Goal: Find specific page/section: Find specific page/section

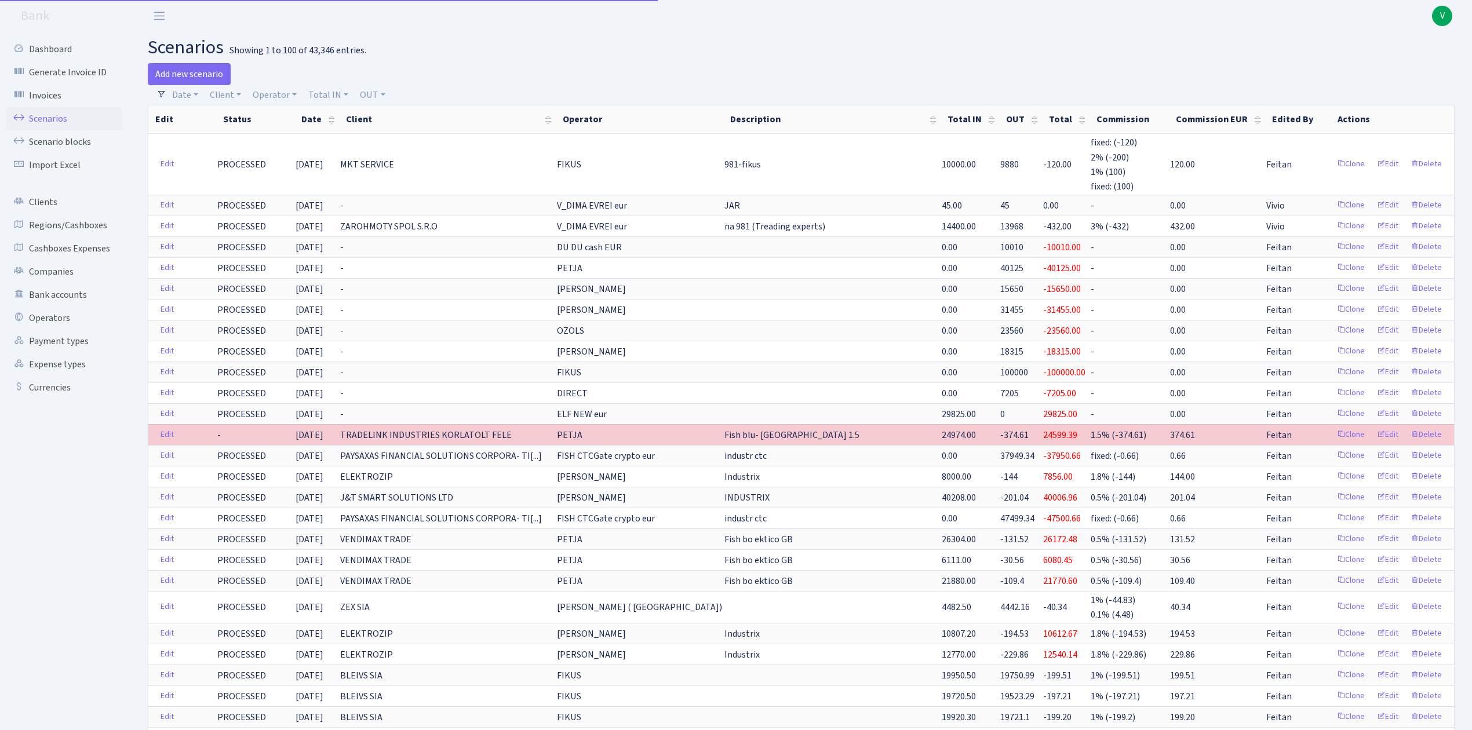
select select
select select "100"
click at [279, 86] on link "Operator" at bounding box center [274, 95] width 53 height 20
click at [293, 132] on input "search" at bounding box center [293, 136] width 85 height 18
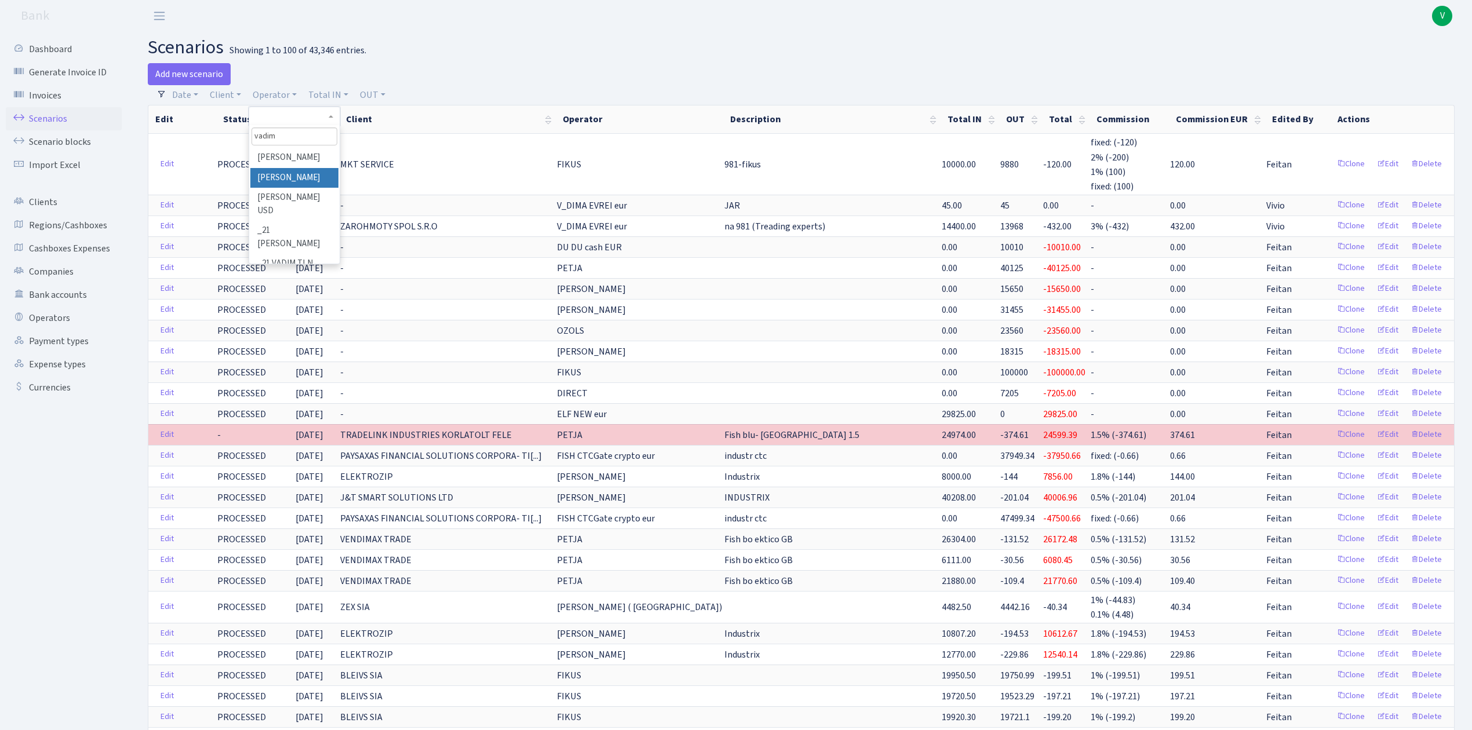
type input "vadim"
click at [299, 172] on li "[PERSON_NAME]" at bounding box center [293, 178] width 87 height 20
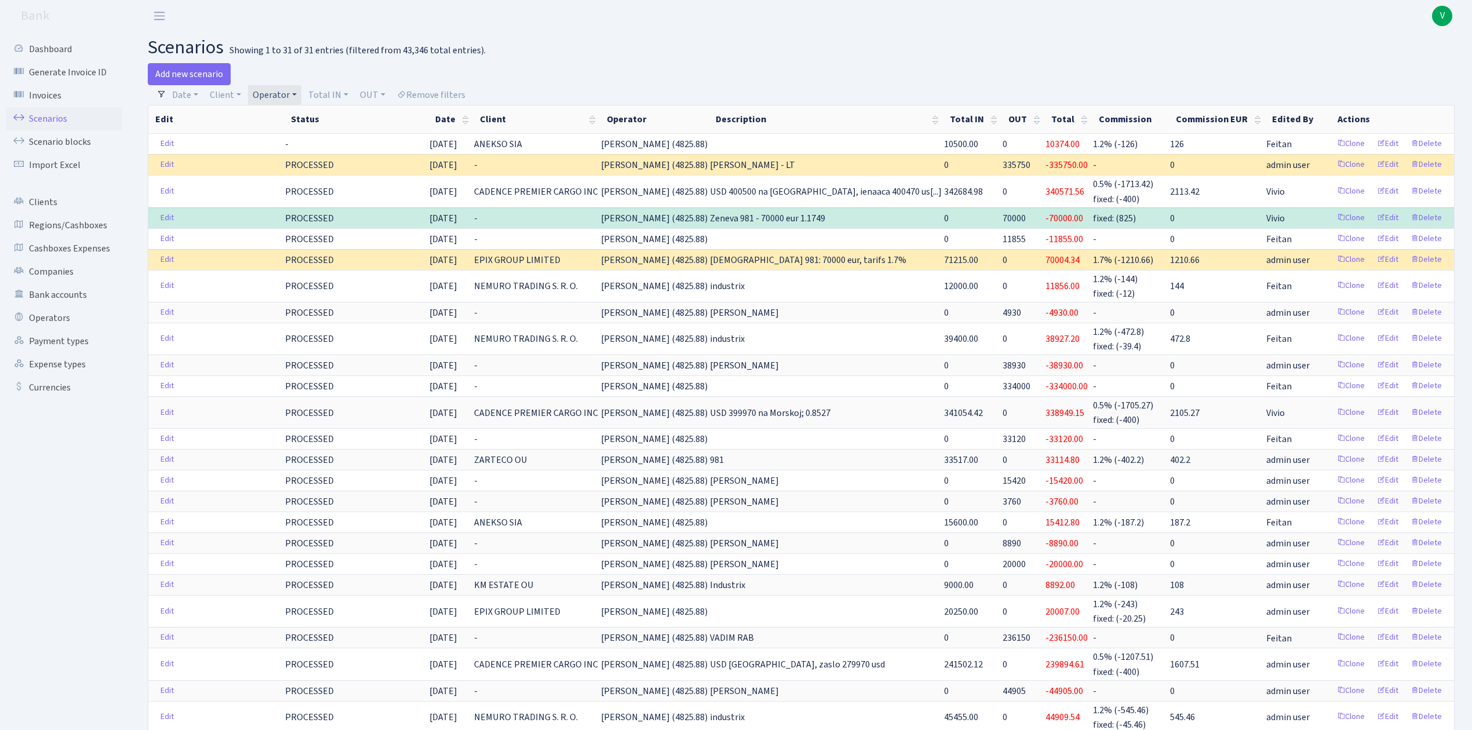
click at [287, 97] on link "Operator" at bounding box center [274, 95] width 53 height 20
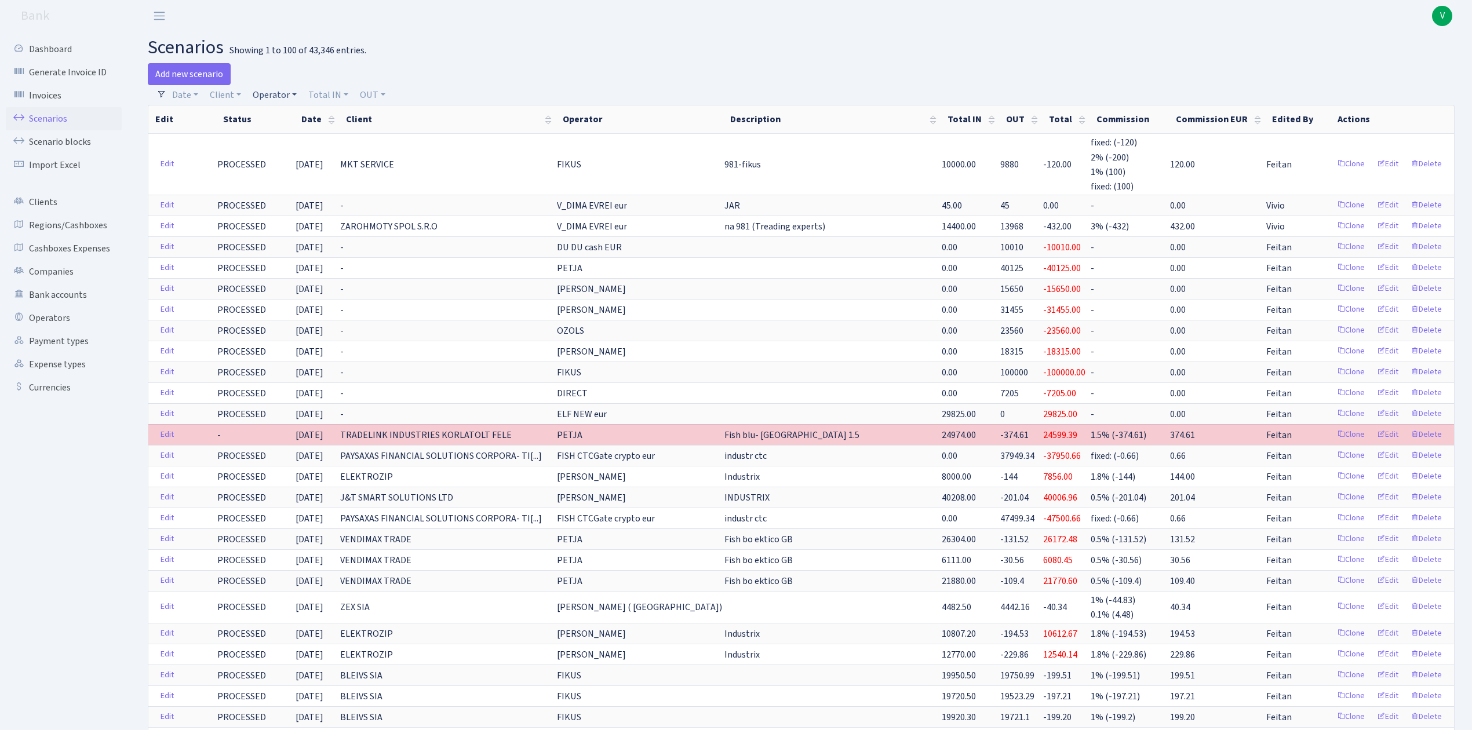
click at [287, 90] on link "Operator" at bounding box center [274, 95] width 53 height 20
click at [286, 137] on input "search" at bounding box center [293, 136] width 85 height 18
type input "[PERSON_NAME]"
click at [288, 151] on li "[PERSON_NAME]" at bounding box center [293, 158] width 87 height 20
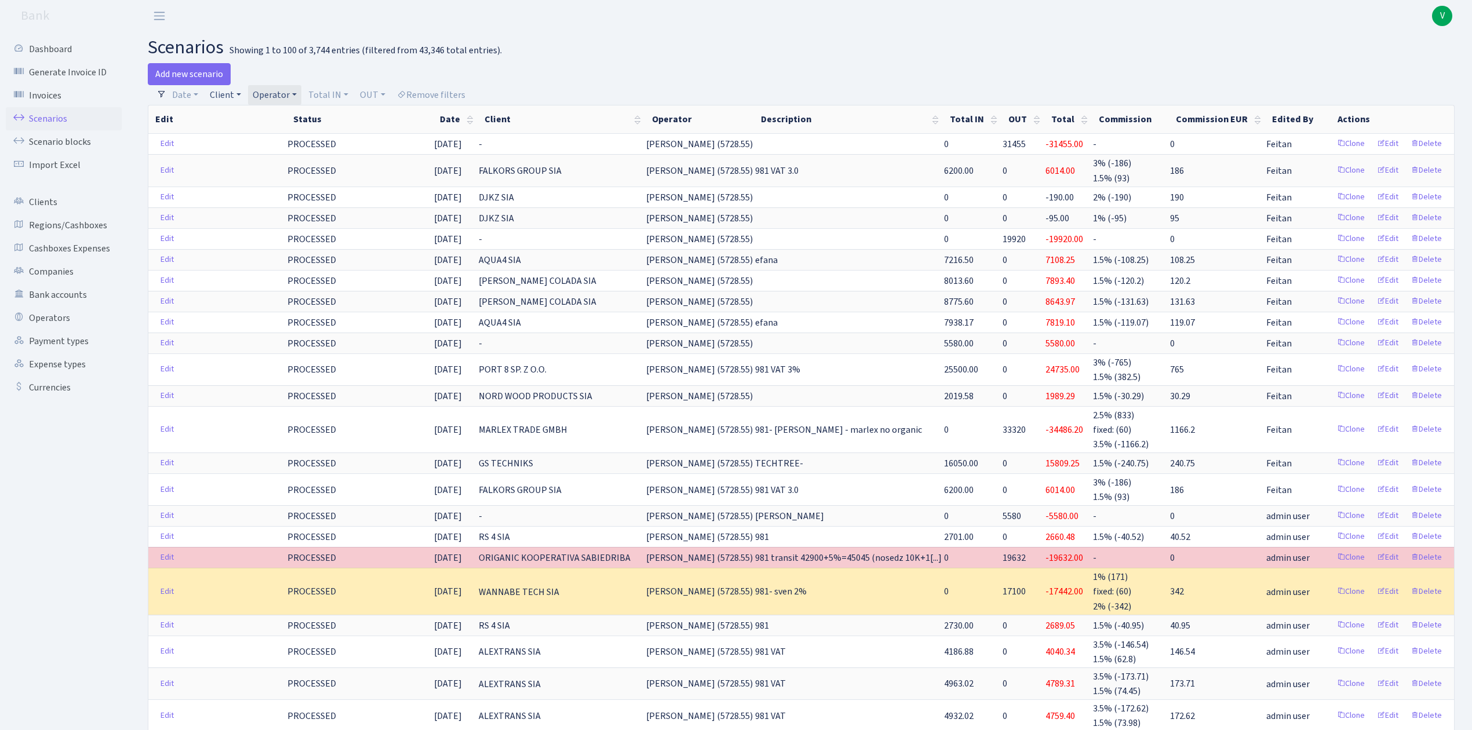
click at [228, 99] on link "Client" at bounding box center [225, 95] width 41 height 20
click at [269, 94] on link "Operator" at bounding box center [274, 95] width 53 height 20
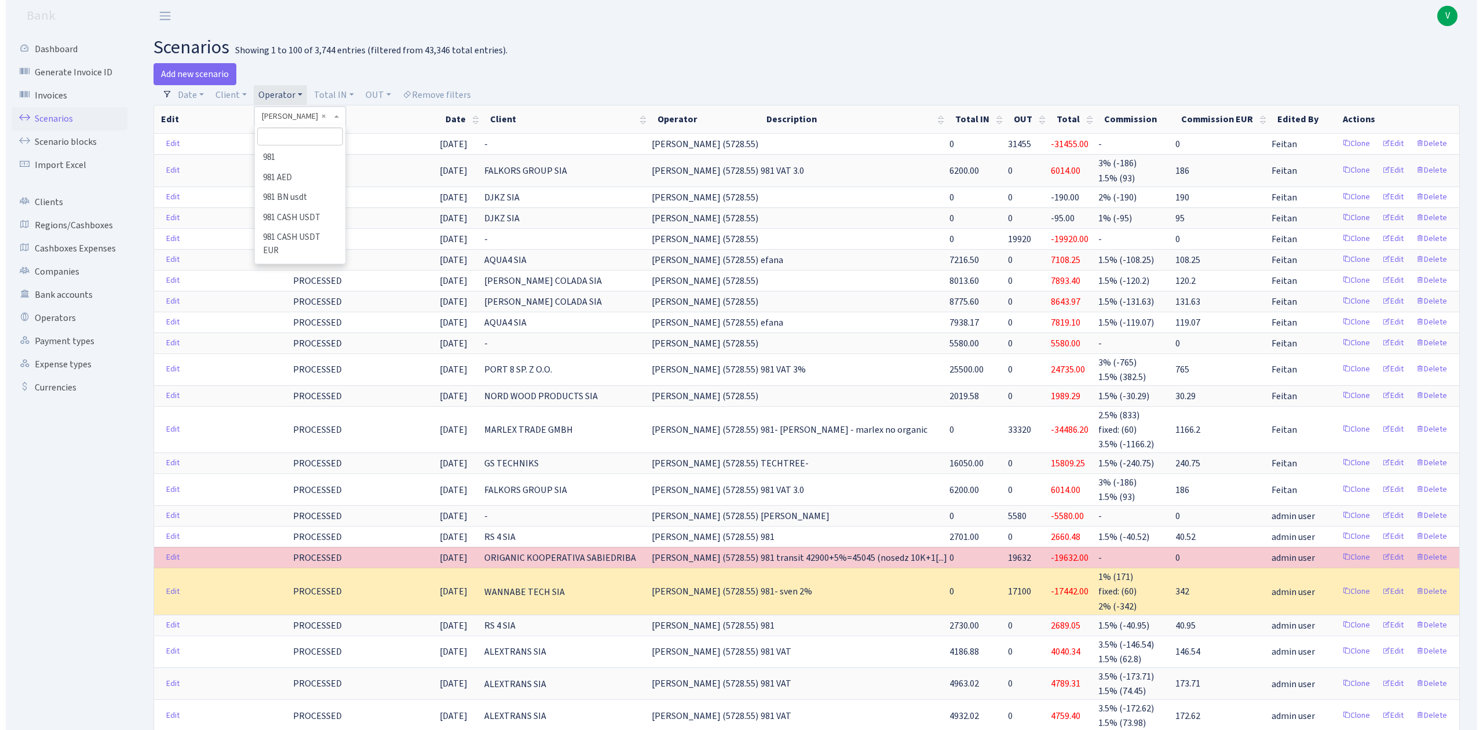
scroll to position [6579, 0]
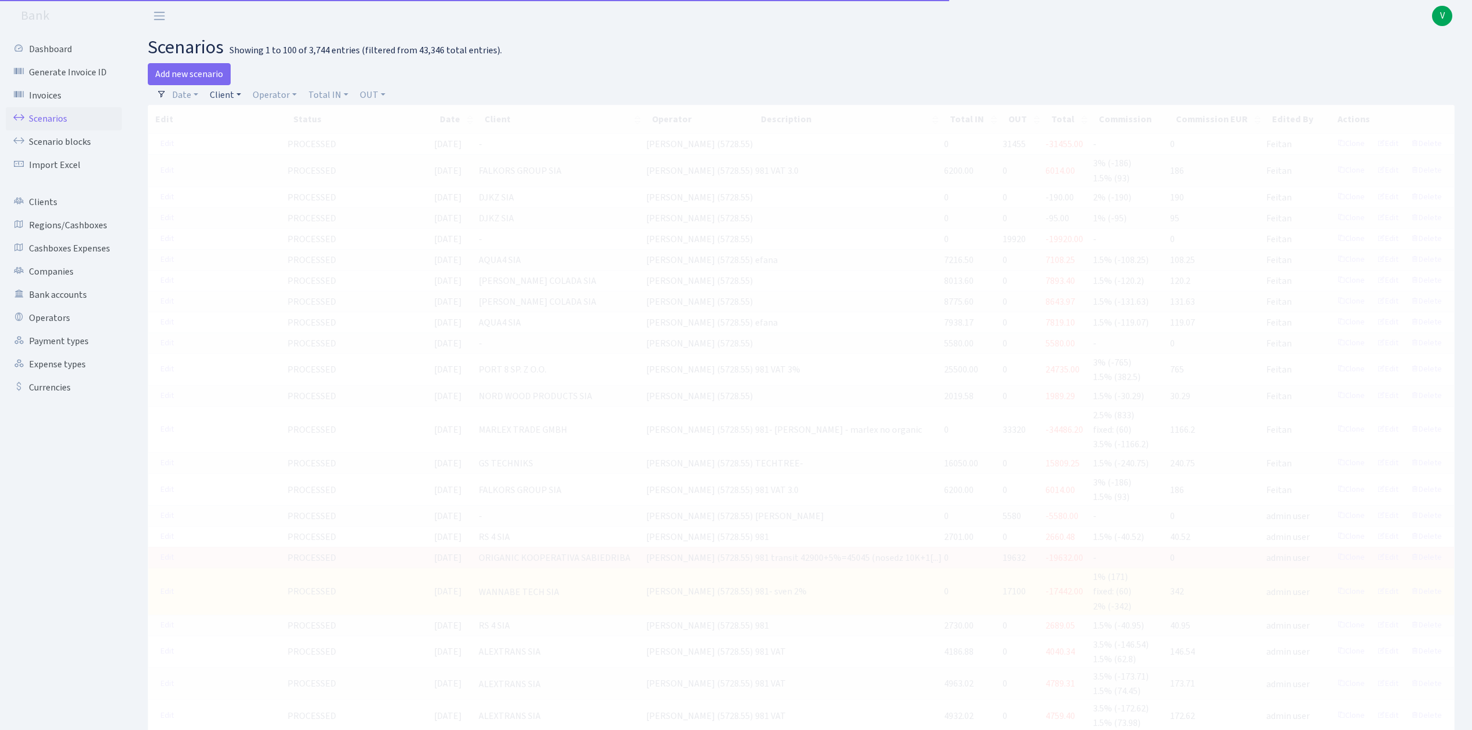
click at [241, 96] on link "Client" at bounding box center [225, 95] width 41 height 20
click at [256, 135] on input "search" at bounding box center [251, 136] width 85 height 18
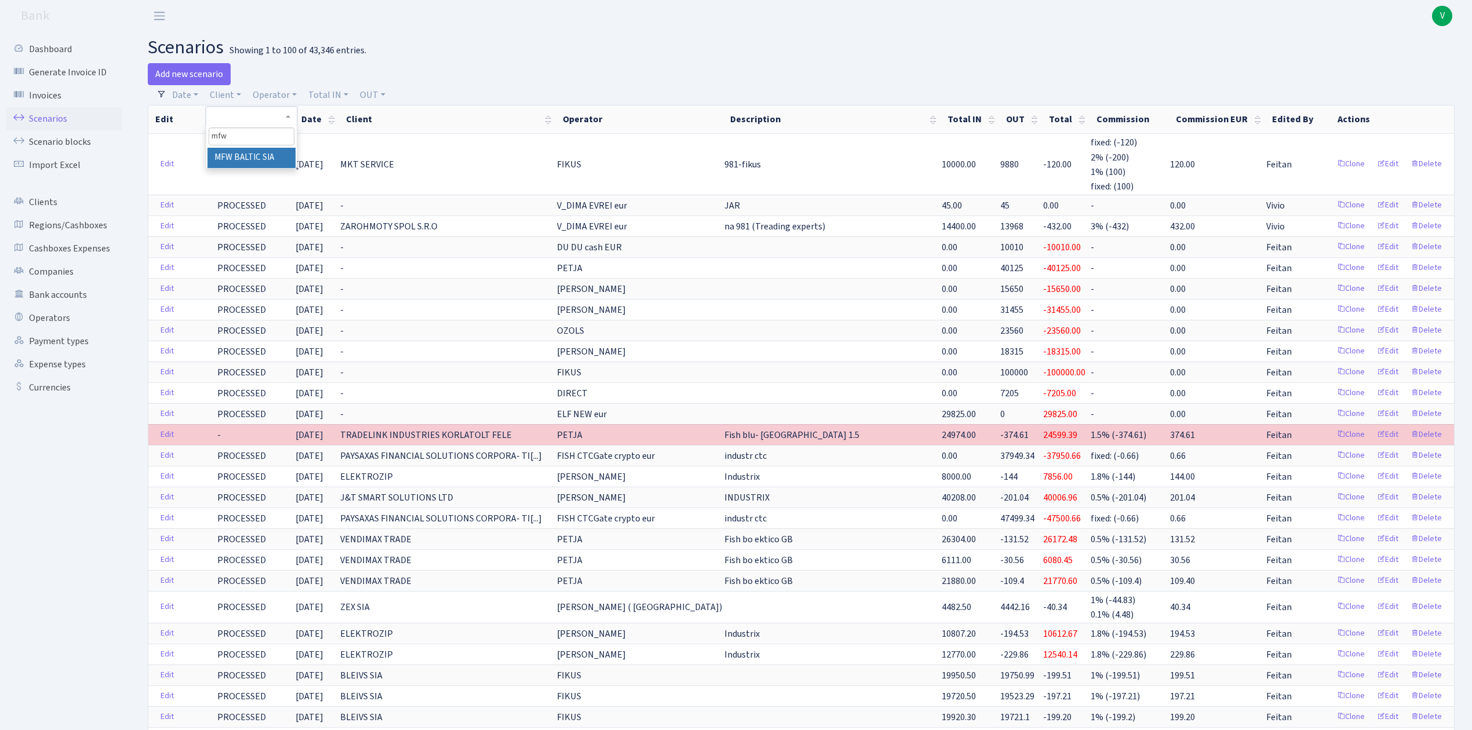
type input "mfw"
click at [260, 156] on li "MFW BALTIC SIA" at bounding box center [250, 158] width 87 height 20
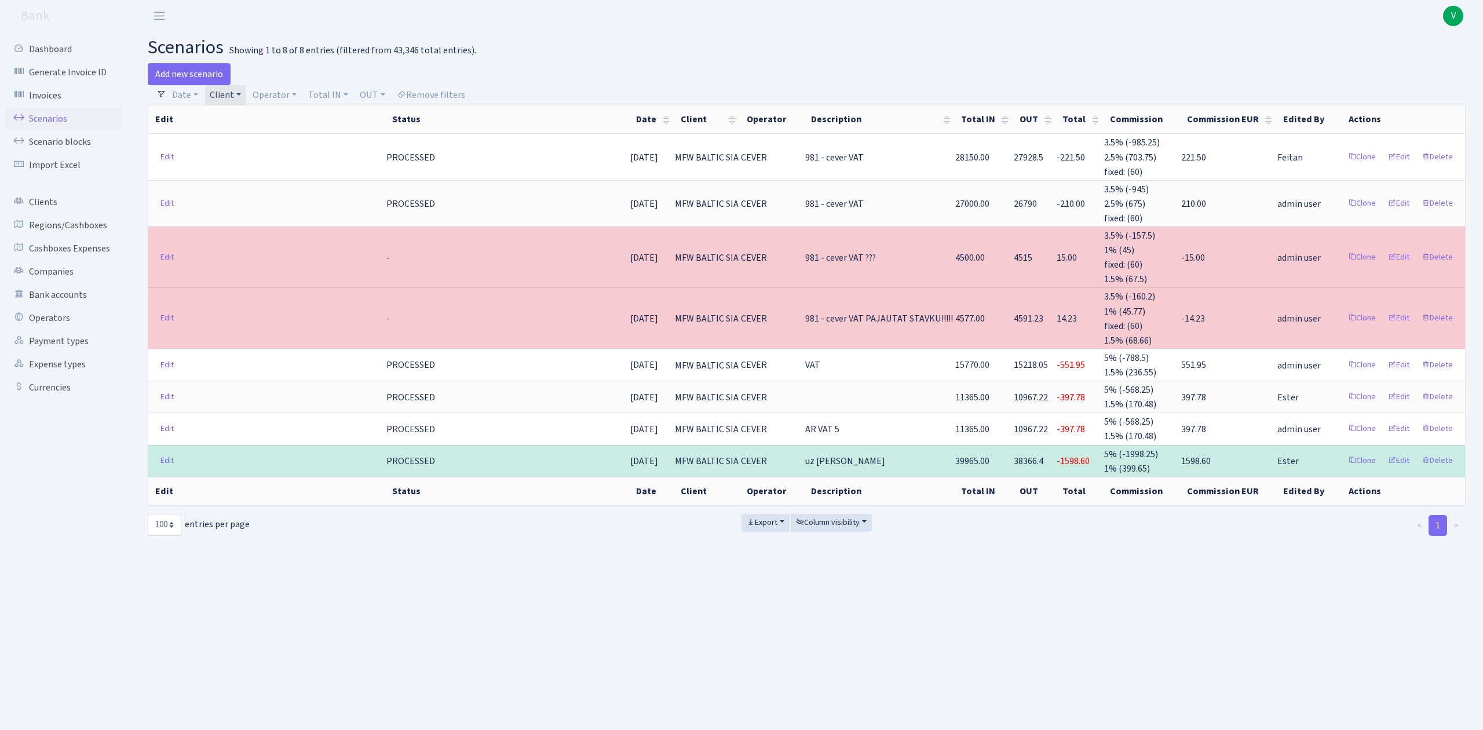
click at [239, 90] on link "Client" at bounding box center [225, 95] width 41 height 20
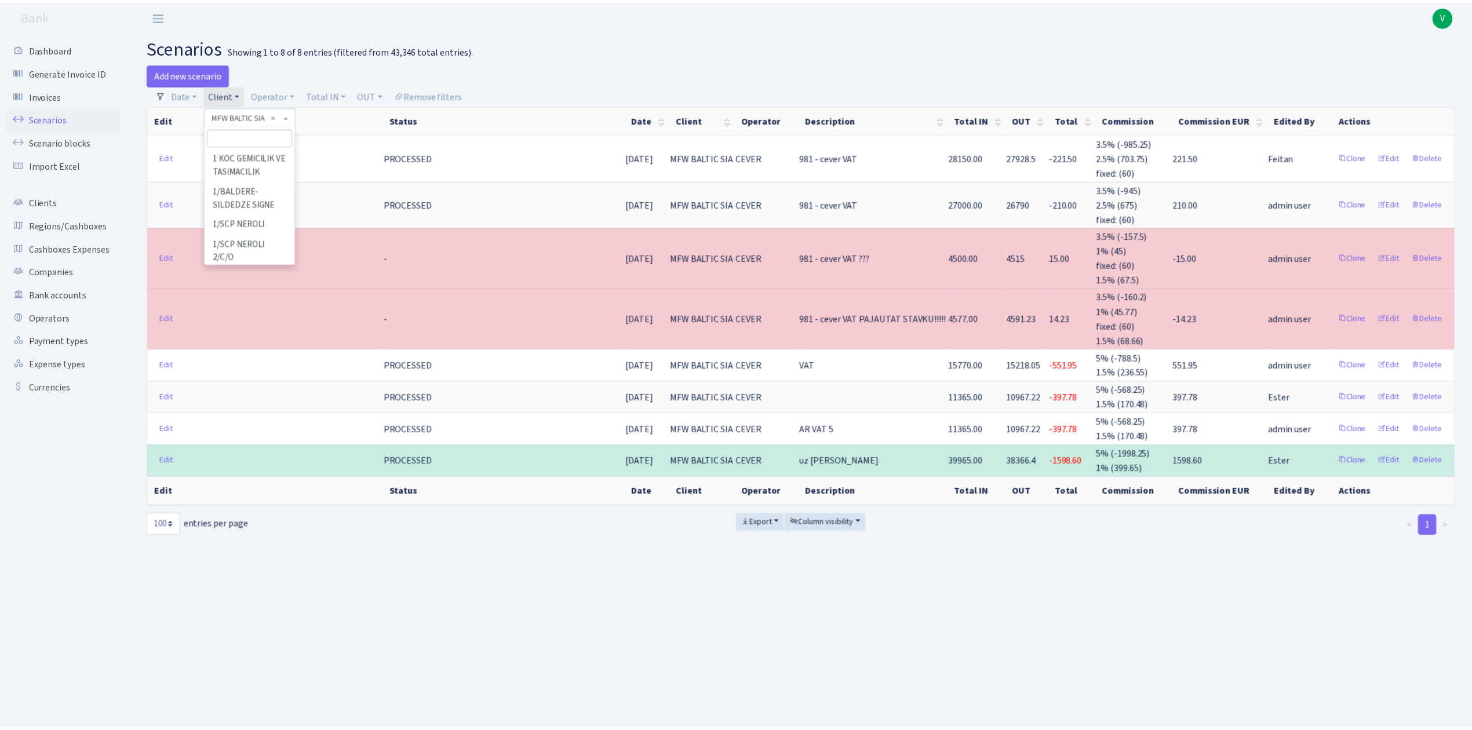
scroll to position [56245, 0]
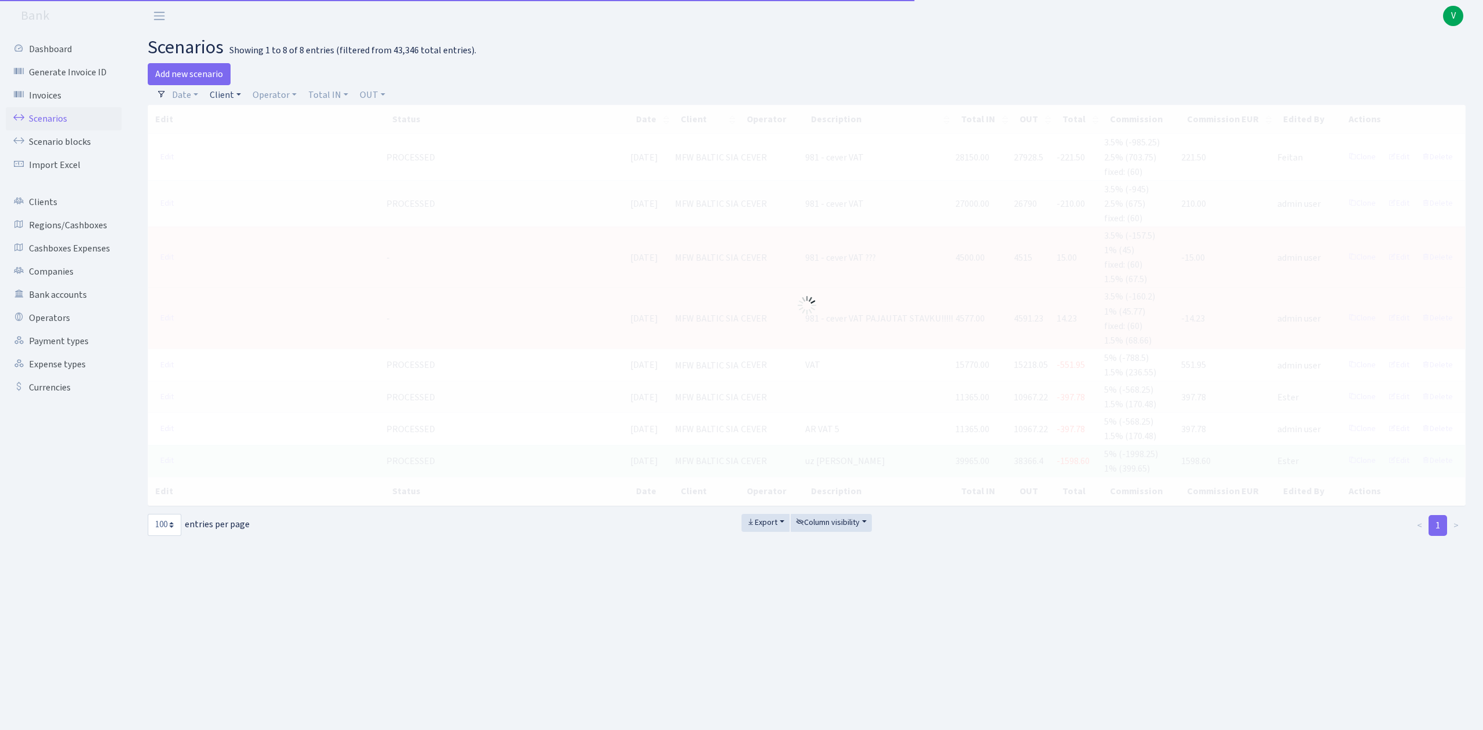
click at [225, 100] on link "Client" at bounding box center [225, 95] width 41 height 20
click at [235, 136] on input "search" at bounding box center [251, 136] width 85 height 18
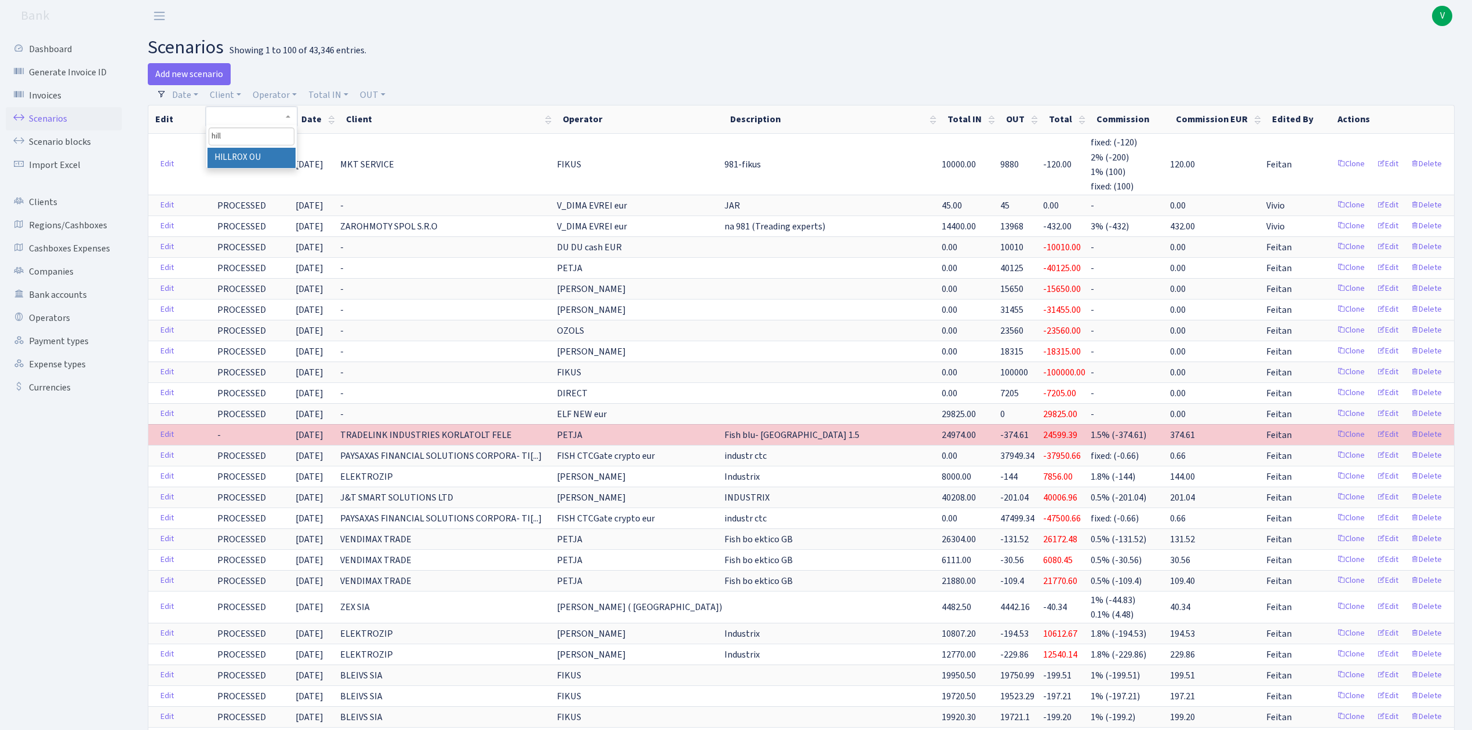
type input "hill"
click at [239, 155] on li "HILLROX OU" at bounding box center [250, 158] width 87 height 20
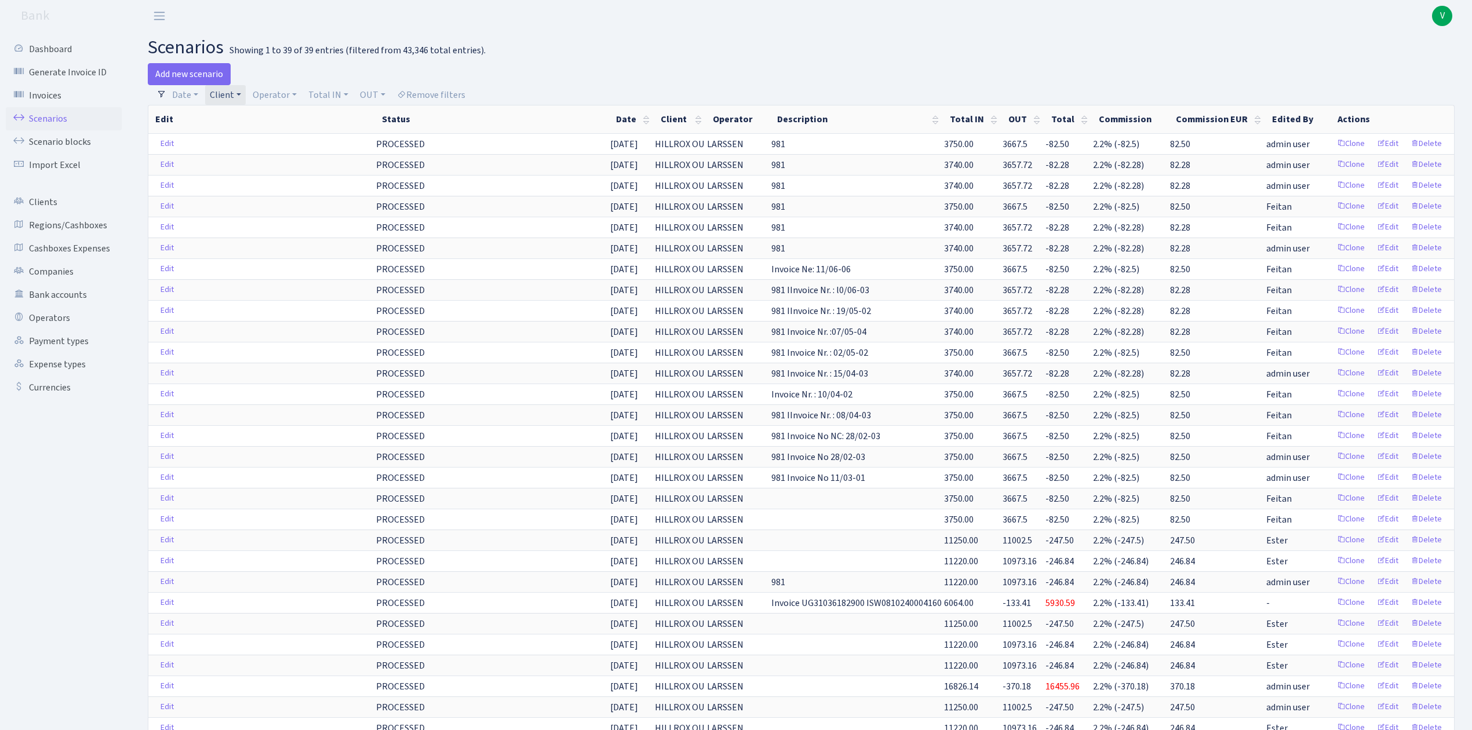
drag, startPoint x: 227, startPoint y: 93, endPoint x: 236, endPoint y: 101, distance: 11.9
click at [227, 93] on link "Client" at bounding box center [225, 95] width 41 height 20
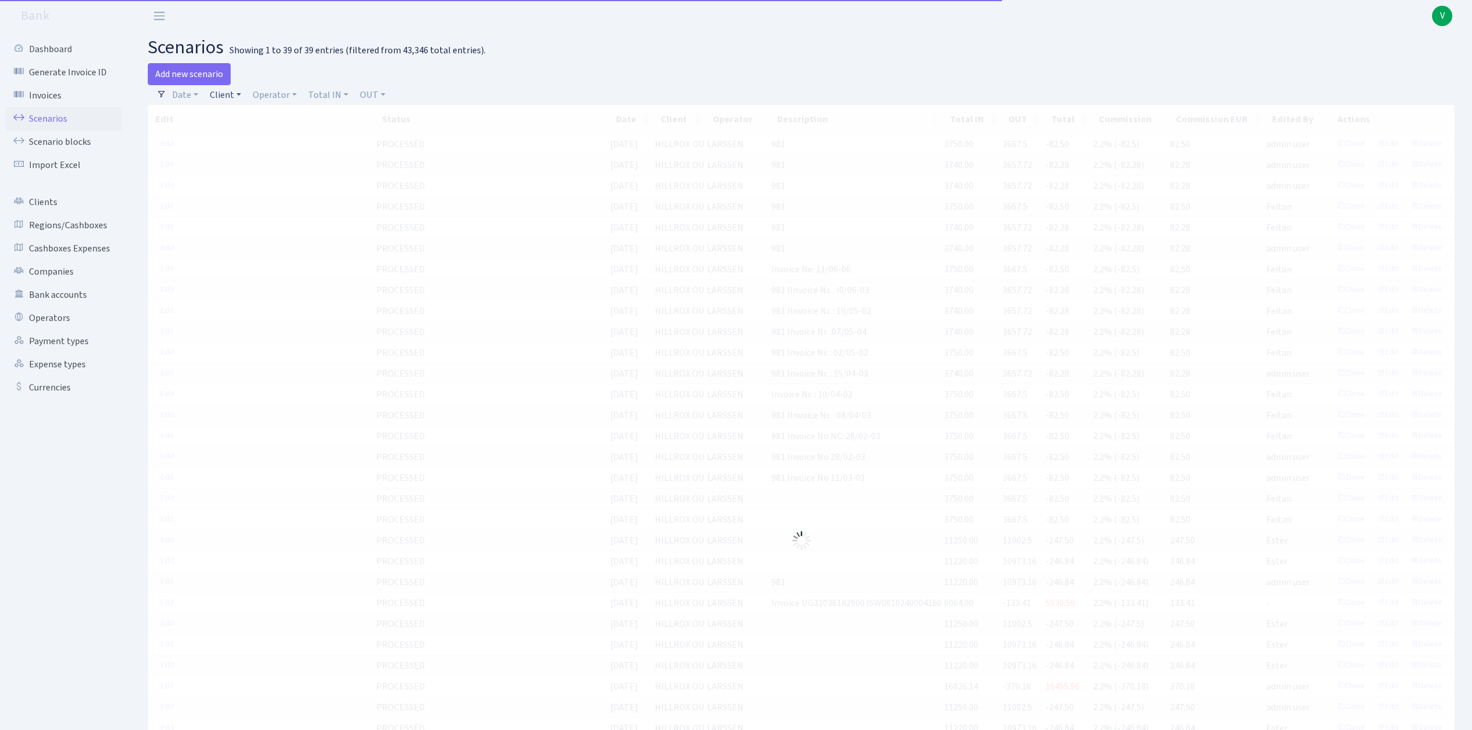
click at [235, 100] on link "Client" at bounding box center [225, 95] width 41 height 20
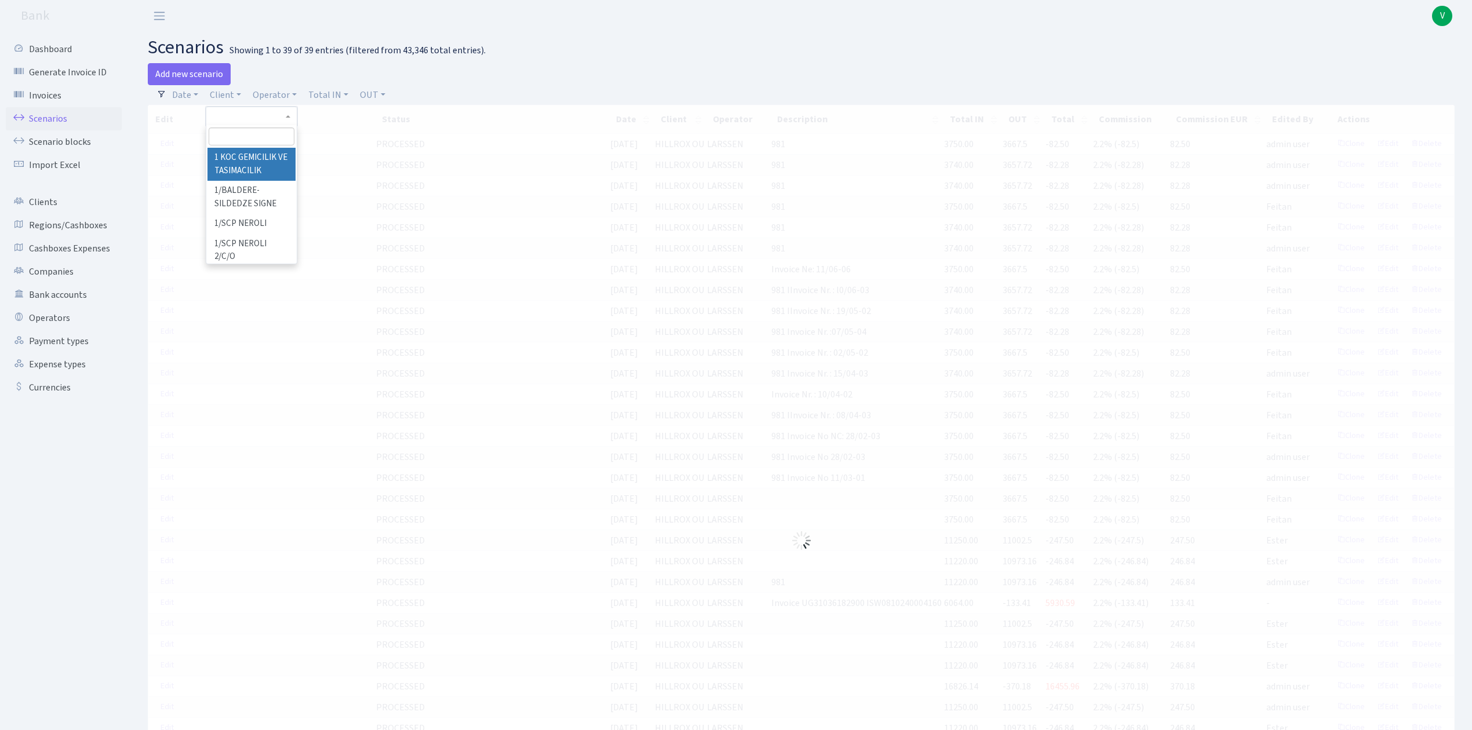
click at [239, 133] on input "search" at bounding box center [251, 136] width 85 height 18
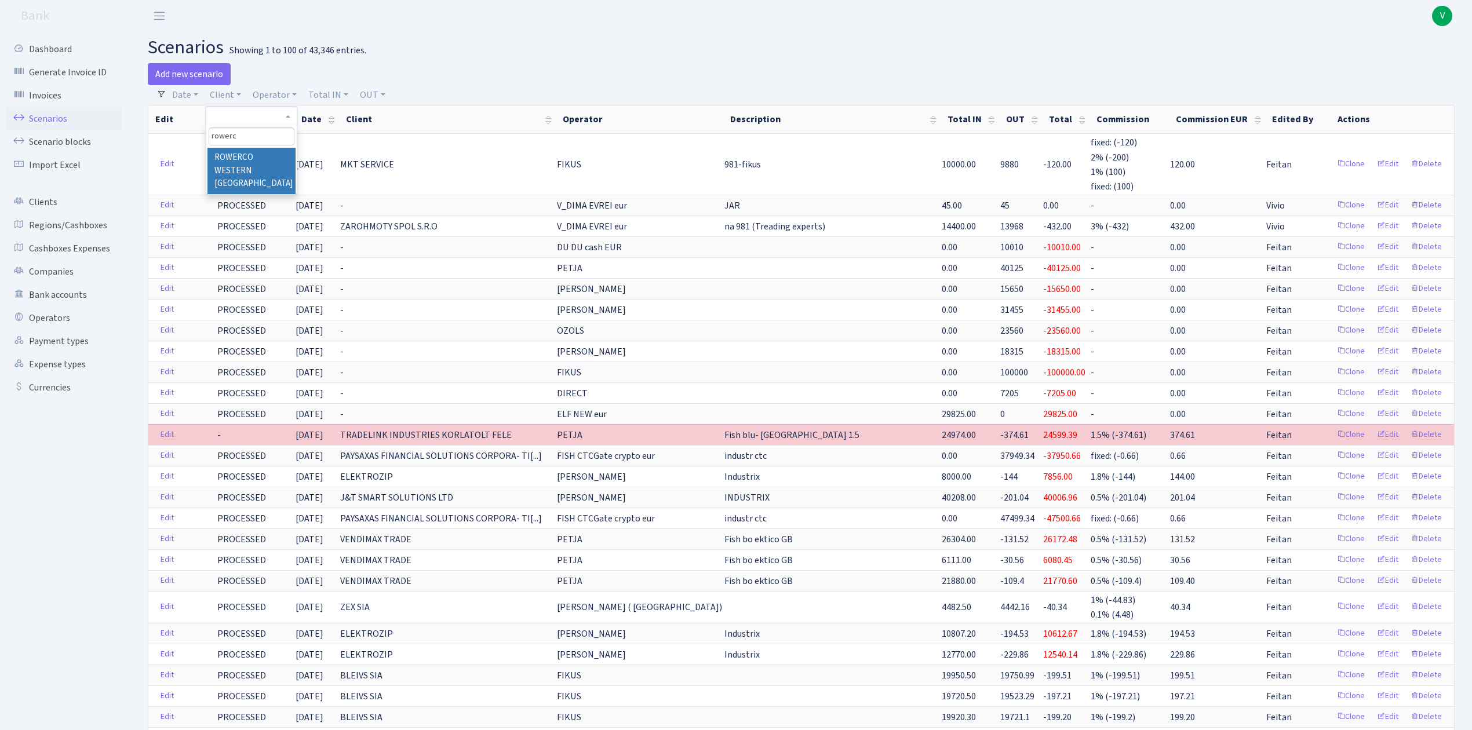
type input "rowerc"
click at [245, 156] on li "ROWERCO WESTERN [GEOGRAPHIC_DATA]" at bounding box center [250, 171] width 87 height 46
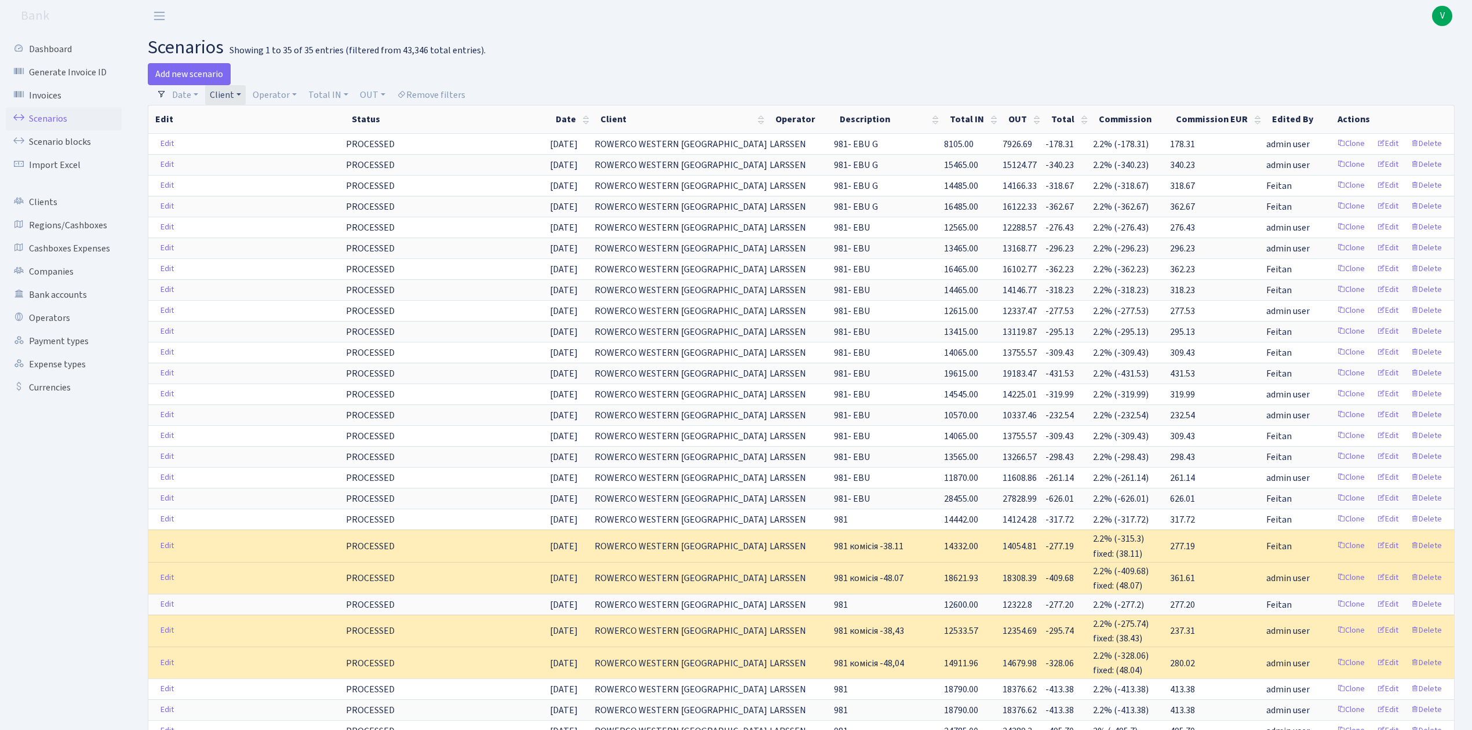
click at [237, 96] on link "Client" at bounding box center [225, 95] width 41 height 20
click at [263, 99] on link "Operator" at bounding box center [274, 95] width 53 height 20
click at [234, 101] on link "Client" at bounding box center [225, 95] width 41 height 20
